Goal: Task Accomplishment & Management: Manage account settings

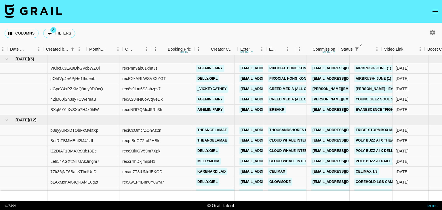
scroll to position [0, 385]
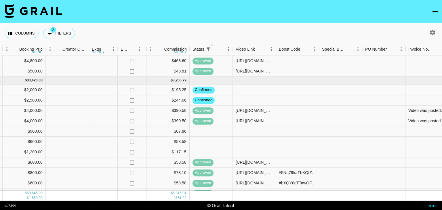
scroll to position [257, 534]
click at [51, 30] on span "2" at bounding box center [53, 30] width 6 height 6
select select "status"
select select "not"
select select "declined"
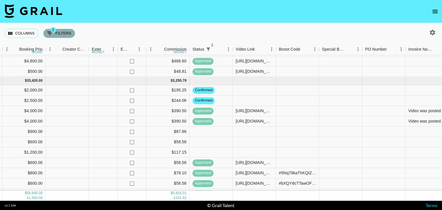
select select "status"
select select "not"
select select "cancelled"
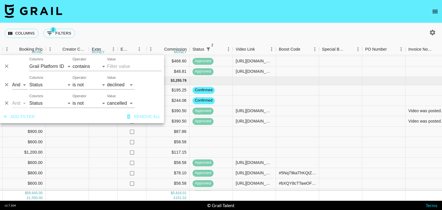
click at [107, 36] on div "Columns 2 Filters + Booking" at bounding box center [221, 33] width 442 height 21
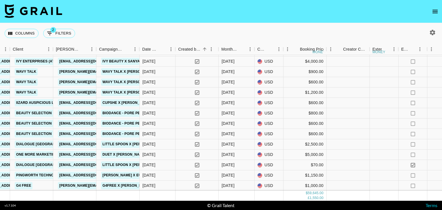
scroll to position [363, 253]
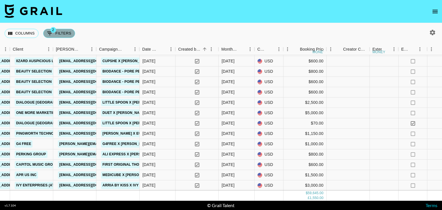
click at [52, 33] on icon "Show filters" at bounding box center [49, 33] width 7 height 7
select select "status"
select select "not"
select select "declined"
select select "status"
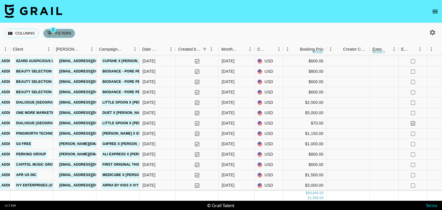
select select "not"
select select "cancelled"
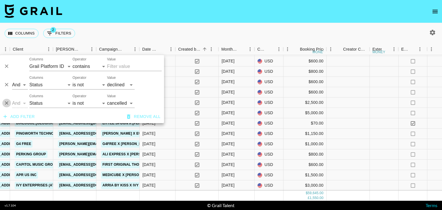
click at [8, 103] on icon "Delete" at bounding box center [7, 103] width 6 height 6
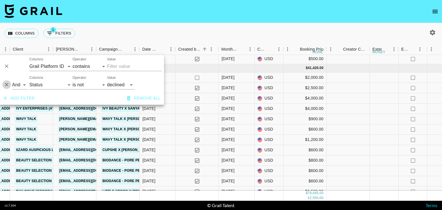
click at [4, 84] on icon "Delete" at bounding box center [7, 85] width 6 height 6
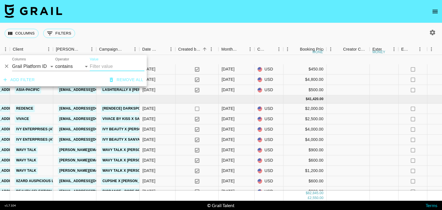
scroll to position [394, 253]
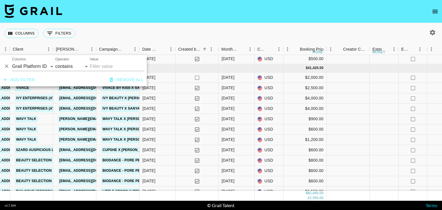
click at [253, 29] on div "Columns 0 Filters + Booking" at bounding box center [221, 33] width 442 height 21
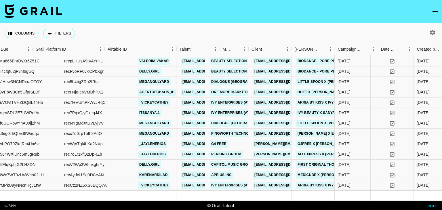
scroll to position [508, 14]
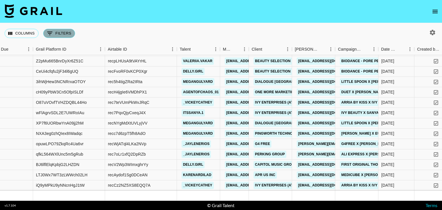
click at [54, 31] on button "0 Filters" at bounding box center [59, 33] width 32 height 9
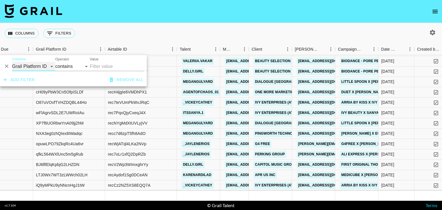
click at [42, 67] on select "Grail Platform ID Airtable ID Talent Manager Client Booker Campaign (Type) Date…" at bounding box center [33, 66] width 43 height 9
select select "status"
click at [12, 62] on select "Grail Platform ID Airtable ID Talent Manager Client Booker Campaign (Type) Date…" at bounding box center [33, 66] width 43 height 9
click at [72, 64] on select "is is not is any of is not any of" at bounding box center [72, 66] width 35 height 9
select select "not"
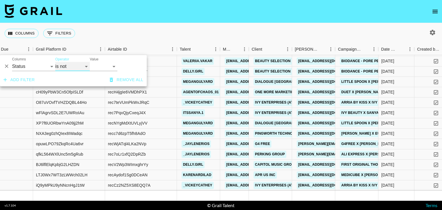
click at [55, 62] on select "is is not is any of is not any of" at bounding box center [72, 66] width 35 height 9
click at [102, 66] on select "confirmed declined draft posted approved cancelled badDebt" at bounding box center [104, 66] width 28 height 9
select select "declined"
click at [90, 62] on select "confirmed declined draft posted approved cancelled badDebt" at bounding box center [104, 66] width 28 height 9
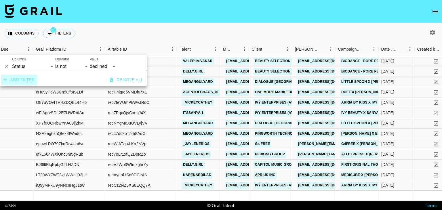
click at [21, 80] on button "Add filter" at bounding box center [19, 79] width 36 height 11
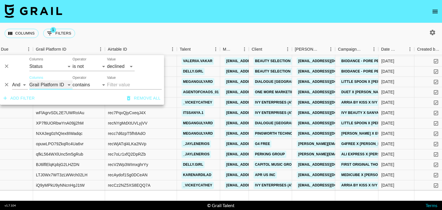
click at [41, 83] on select "Grail Platform ID Airtable ID Talent Manager Client Booker Campaign (Type) Date…" at bounding box center [50, 84] width 43 height 9
select select "status"
click at [29, 80] on select "Grail Platform ID Airtable ID Talent Manager Client Booker Campaign (Type) Date…" at bounding box center [50, 84] width 43 height 9
click at [79, 84] on select "is is not is any of is not any of" at bounding box center [89, 84] width 35 height 9
select select "not"
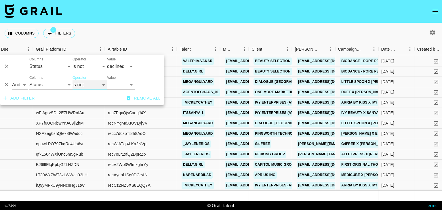
click at [72, 80] on select "is is not is any of is not any of" at bounding box center [89, 84] width 35 height 9
click at [119, 85] on select "confirmed declined draft posted approved cancelled badDebt" at bounding box center [121, 84] width 28 height 9
select select "cancelled"
click at [107, 80] on select "confirmed declined draft posted approved cancelled badDebt" at bounding box center [121, 84] width 28 height 9
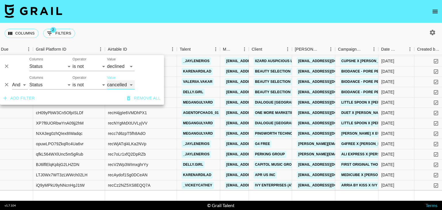
scroll to position [363, 14]
click at [227, 29] on div "Columns 2 Filters + Booking" at bounding box center [221, 33] width 442 height 21
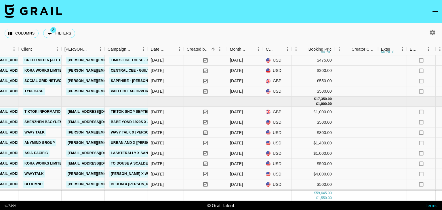
scroll to position [93, 245]
click at [279, 111] on div "GBP" at bounding box center [277, 111] width 29 height 10
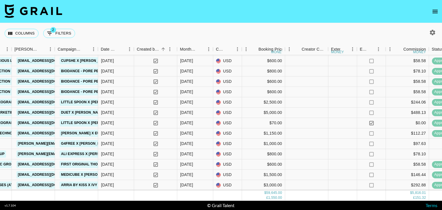
scroll to position [363, 294]
drag, startPoint x: 262, startPoint y: 188, endPoint x: 282, endPoint y: 192, distance: 20.4
click at [282, 192] on div "£1,000.00" at bounding box center [263, 195] width 43 height 10
click at [282, 193] on div "£1,000.00" at bounding box center [263, 195] width 43 height 10
drag, startPoint x: 282, startPoint y: 193, endPoint x: 274, endPoint y: 192, distance: 8.5
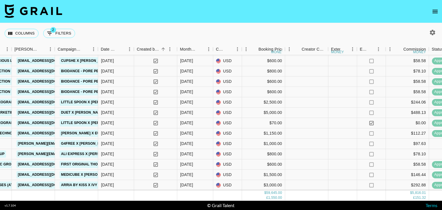
click at [274, 192] on div "£1,000.00" at bounding box center [263, 195] width 43 height 10
drag, startPoint x: 256, startPoint y: 181, endPoint x: 260, endPoint y: 190, distance: 10.6
click at [271, 196] on div "1,550.00" at bounding box center [275, 198] width 14 height 5
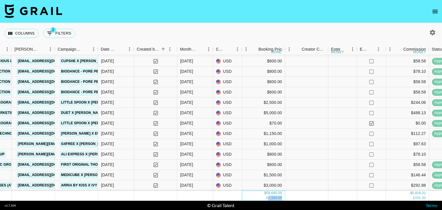
click at [271, 196] on div "1,550.00" at bounding box center [275, 198] width 14 height 5
drag, startPoint x: 264, startPoint y: 188, endPoint x: 281, endPoint y: 193, distance: 18.4
click at [281, 193] on div "$ 59,645.00 £ 1,550.00" at bounding box center [273, 196] width 18 height 10
copy div "$ 59,645.00 £ 1,550.00"
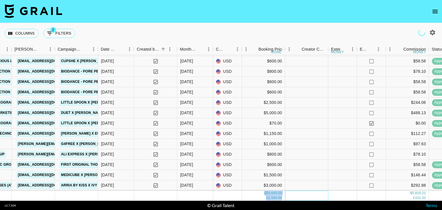
click at [305, 194] on div at bounding box center [306, 196] width 43 height 10
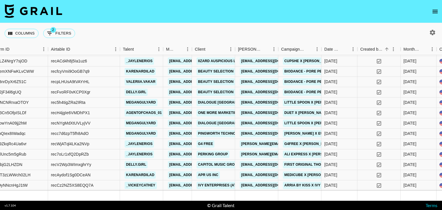
scroll to position [363, 0]
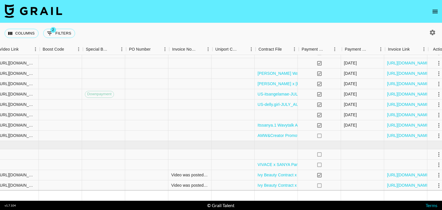
scroll to position [253, 783]
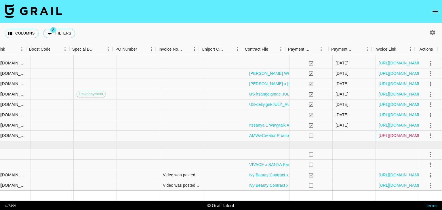
click at [407, 135] on link "[URL][DOMAIN_NAME]" at bounding box center [399, 136] width 43 height 6
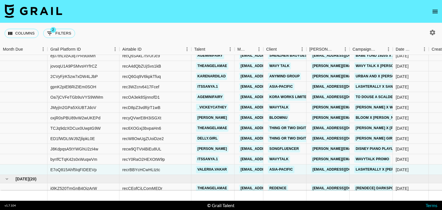
scroll to position [219, 0]
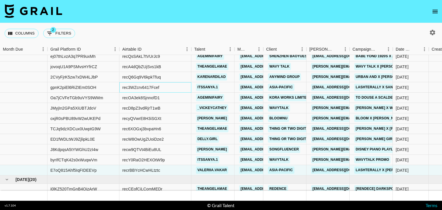
click at [161, 87] on div "rec3WZcrv6417Fcef" at bounding box center [155, 87] width 72 height 10
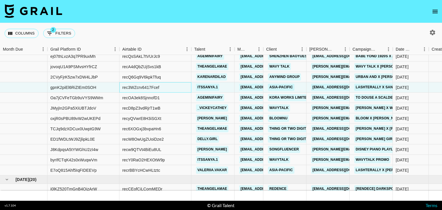
click at [161, 87] on div "rec3WZcrv6417Fcef" at bounding box center [155, 87] width 72 height 10
copy div "rec3WZcrv6417Fcef"
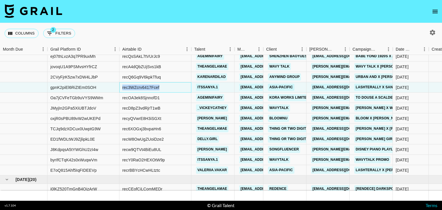
copy div "rec3WZcrv6417Fcef"
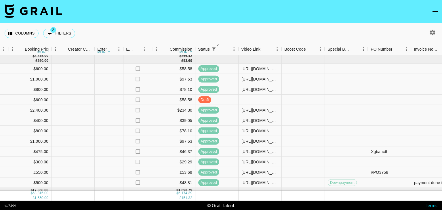
scroll to position [62, 528]
click at [332, 97] on div at bounding box center [346, 100] width 43 height 10
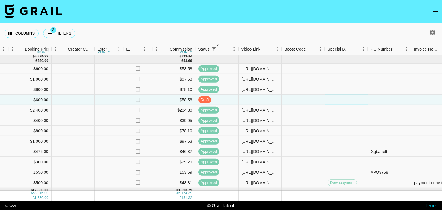
click at [332, 97] on div at bounding box center [346, 100] width 43 height 10
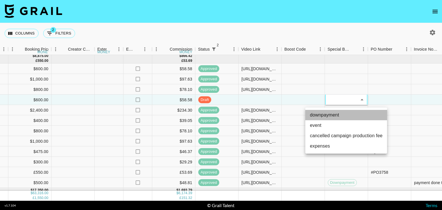
click at [336, 114] on li "downpayment" at bounding box center [346, 115] width 82 height 10
type input "downpayment"
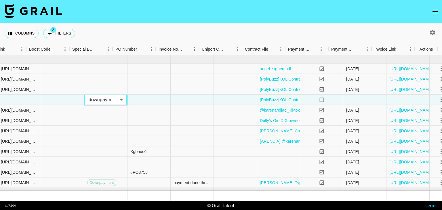
scroll to position [62, 783]
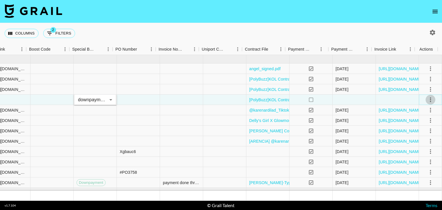
click at [427, 98] on icon "select merge strategy" at bounding box center [430, 99] width 7 height 7
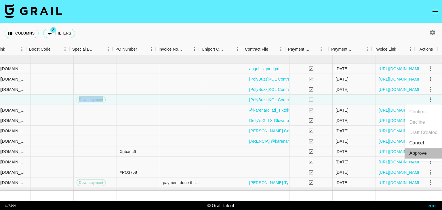
click at [415, 154] on div "Approve" at bounding box center [418, 153] width 18 height 7
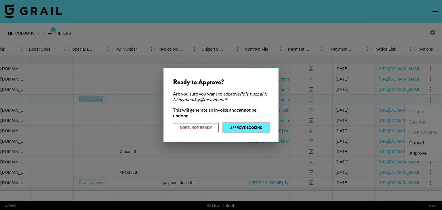
click at [237, 126] on button "Approve Booking" at bounding box center [246, 127] width 46 height 9
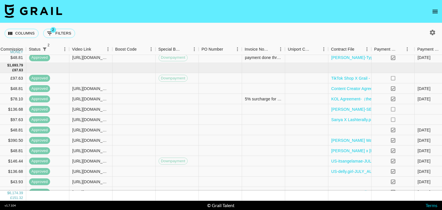
scroll to position [186, 670]
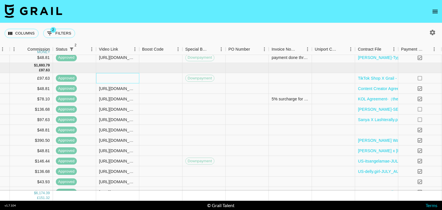
click at [112, 74] on div at bounding box center [117, 78] width 43 height 10
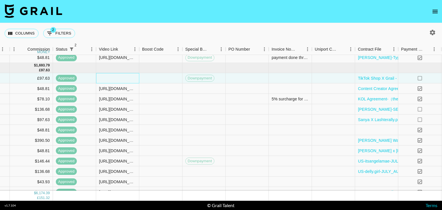
click at [112, 74] on div at bounding box center [117, 78] width 43 height 10
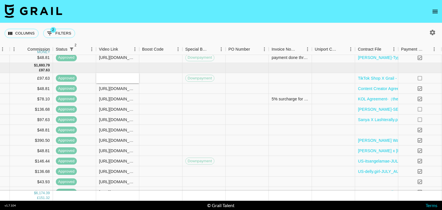
type input "https://www.tiktok.com/@helen_thuu/video/7554361740507614486"
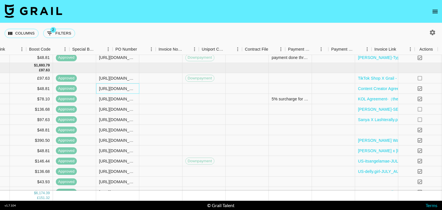
scroll to position [186, 783]
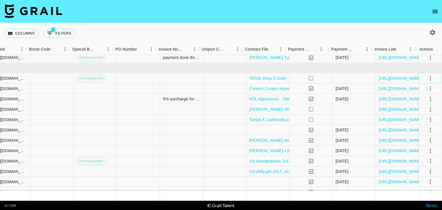
click at [427, 79] on icon "select merge strategy" at bounding box center [430, 78] width 7 height 7
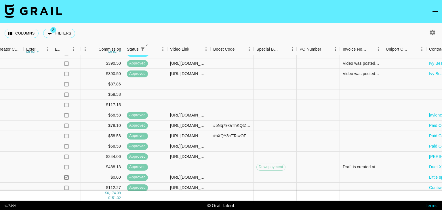
scroll to position [365, 599]
click at [187, 85] on div at bounding box center [189, 84] width 43 height 10
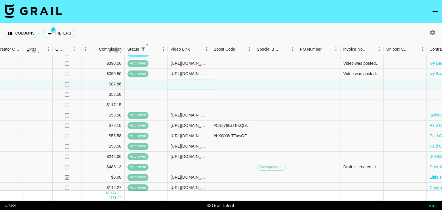
click at [187, 85] on div at bounding box center [189, 84] width 43 height 10
type input "https://www.tiktok.com/@callme.robine/video/7553231880573734166?_t=ZN-8zy1ORJDa…"
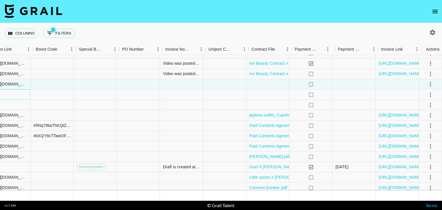
scroll to position [365, 783]
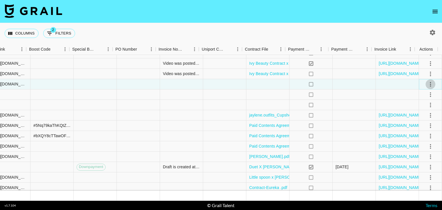
click at [427, 84] on icon "select merge strategy" at bounding box center [430, 84] width 7 height 7
click at [273, 83] on div at bounding box center [267, 84] width 43 height 10
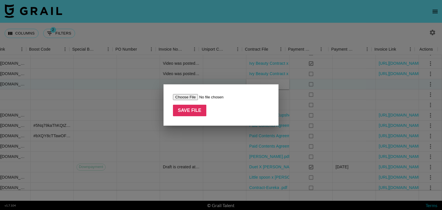
click at [189, 97] on input "file" at bounding box center [209, 97] width 73 height 6
type input "C:\fakepath\Wavytalk&call.me.robine Agreement.pdf"
click at [181, 111] on input "Save File" at bounding box center [189, 111] width 33 height 12
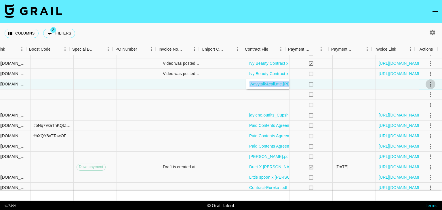
click at [428, 83] on icon "select merge strategy" at bounding box center [430, 84] width 7 height 7
click at [422, 134] on li "Approve" at bounding box center [422, 138] width 37 height 10
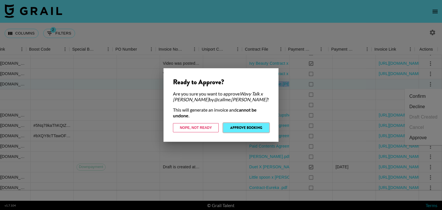
click at [248, 128] on button "Approve Booking" at bounding box center [246, 127] width 46 height 9
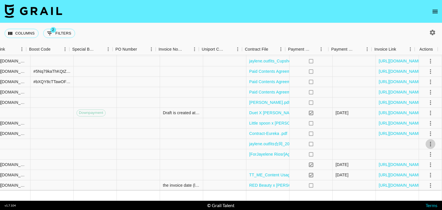
scroll to position [423, 783]
click at [375, 143] on div at bounding box center [396, 144] width 43 height 10
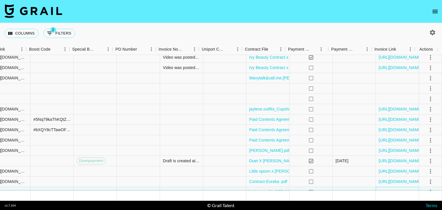
scroll to position [370, 783]
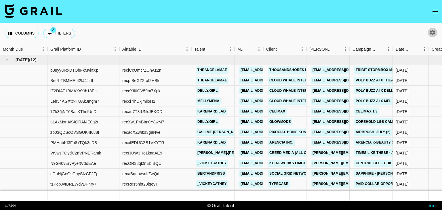
click at [428, 34] on button "button" at bounding box center [432, 33] width 10 height 10
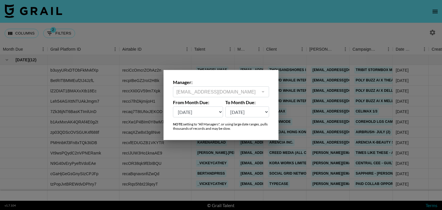
click at [214, 112] on select "[DATE] Sep '[DATE] [DATE] '[DATE] May '[DATE] Mar '[DATE] Jan '[DATE] Nov '[DAT…" at bounding box center [198, 111] width 50 height 11
select select "[DATE]"
click at [173, 106] on select "[DATE] Sep '[DATE] [DATE] '[DATE] May '[DATE] Mar '[DATE] Jan '[DATE] Nov '[DAT…" at bounding box center [198, 111] width 50 height 11
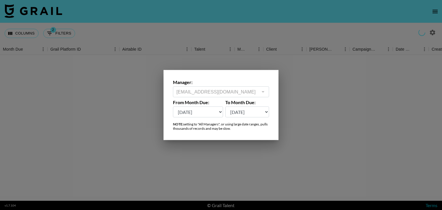
click at [214, 26] on div at bounding box center [221, 105] width 442 height 210
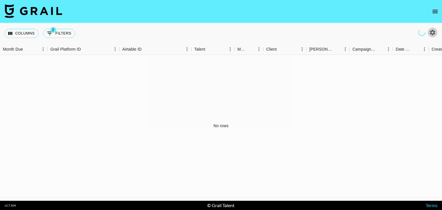
click at [432, 35] on icon "button" at bounding box center [432, 32] width 5 height 5
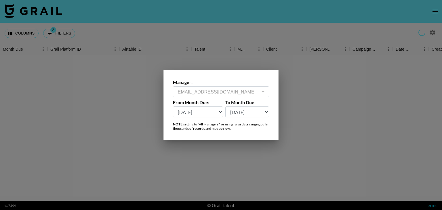
click at [190, 116] on select "[DATE] Sep '[DATE] [DATE] '[DATE] May '[DATE] Mar '[DATE] Jan '[DATE] Nov '[DAT…" at bounding box center [198, 111] width 50 height 11
select select "[DATE]"
click at [173, 106] on select "[DATE] Sep '[DATE] [DATE] '[DATE] May '[DATE] Mar '[DATE] Jan '[DATE] Nov '[DAT…" at bounding box center [198, 111] width 50 height 11
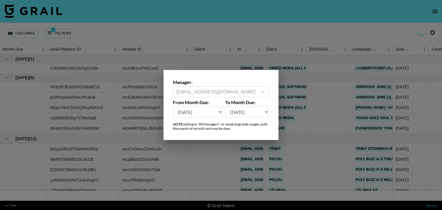
click at [306, 35] on div at bounding box center [221, 105] width 442 height 210
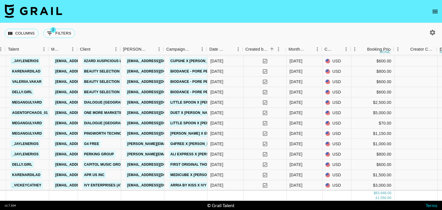
scroll to position [442, 186]
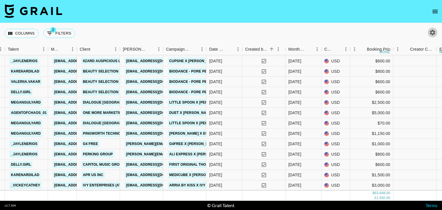
click at [430, 32] on icon "button" at bounding box center [432, 32] width 5 height 5
select select "[DATE]"
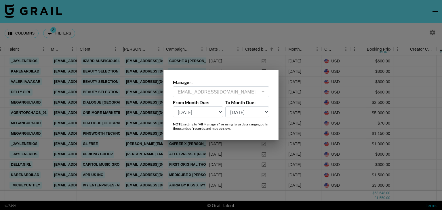
click at [244, 36] on div at bounding box center [221, 105] width 442 height 210
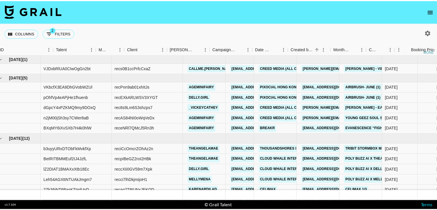
scroll to position [0, 0]
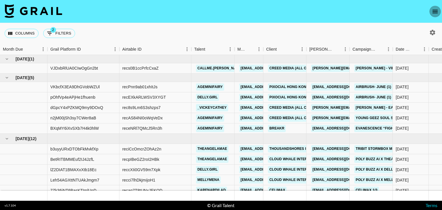
click at [434, 12] on icon "open drawer" at bounding box center [434, 11] width 5 height 3
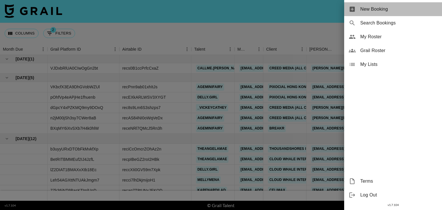
click at [383, 10] on span "New Booking" at bounding box center [398, 9] width 77 height 7
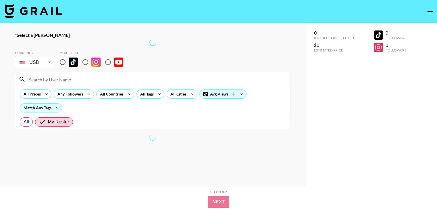
scroll to position [8, 0]
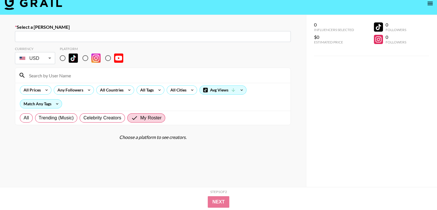
click at [62, 58] on input "radio" at bounding box center [63, 58] width 12 height 12
radio input "true"
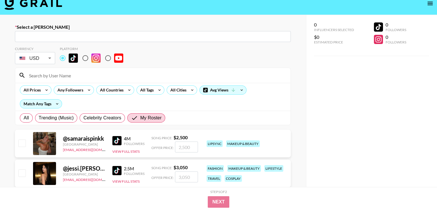
click at [68, 37] on input "text" at bounding box center [152, 36] width 269 height 7
click at [101, 39] on input "text" at bounding box center [152, 36] width 269 height 7
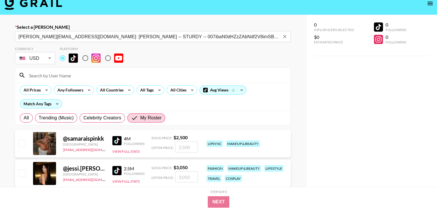
type input "[PERSON_NAME][EMAIL_ADDRESS][DOMAIN_NAME]: [PERSON_NAME] -- STURDY -- 007ibaN0d…"
click at [282, 37] on icon "Clear" at bounding box center [285, 37] width 6 height 6
